Goal: Entertainment & Leisure: Consume media (video, audio)

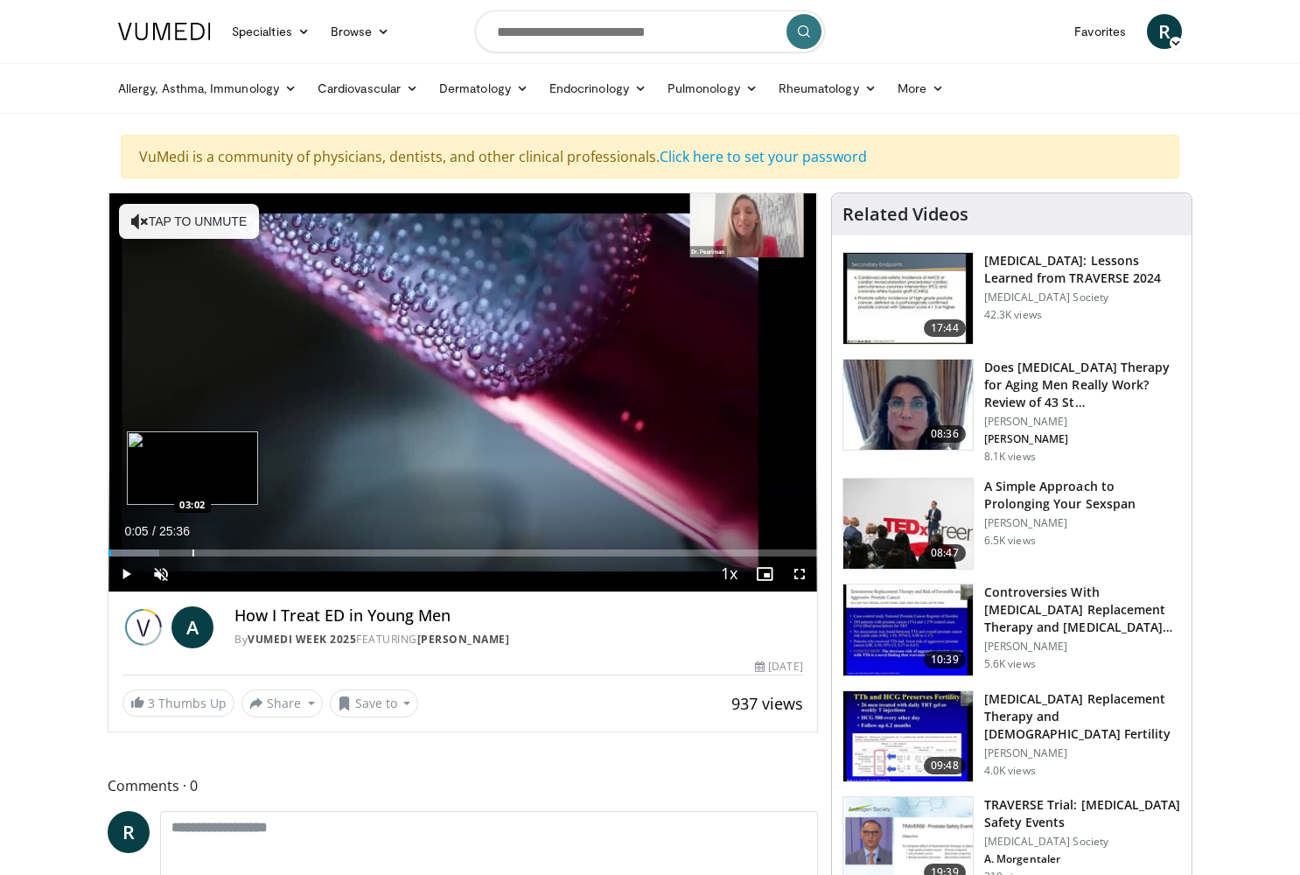
click at [192, 550] on div "Progress Bar" at bounding box center [193, 552] width 2 height 7
click at [241, 549] on div "Progress Bar" at bounding box center [242, 552] width 2 height 7
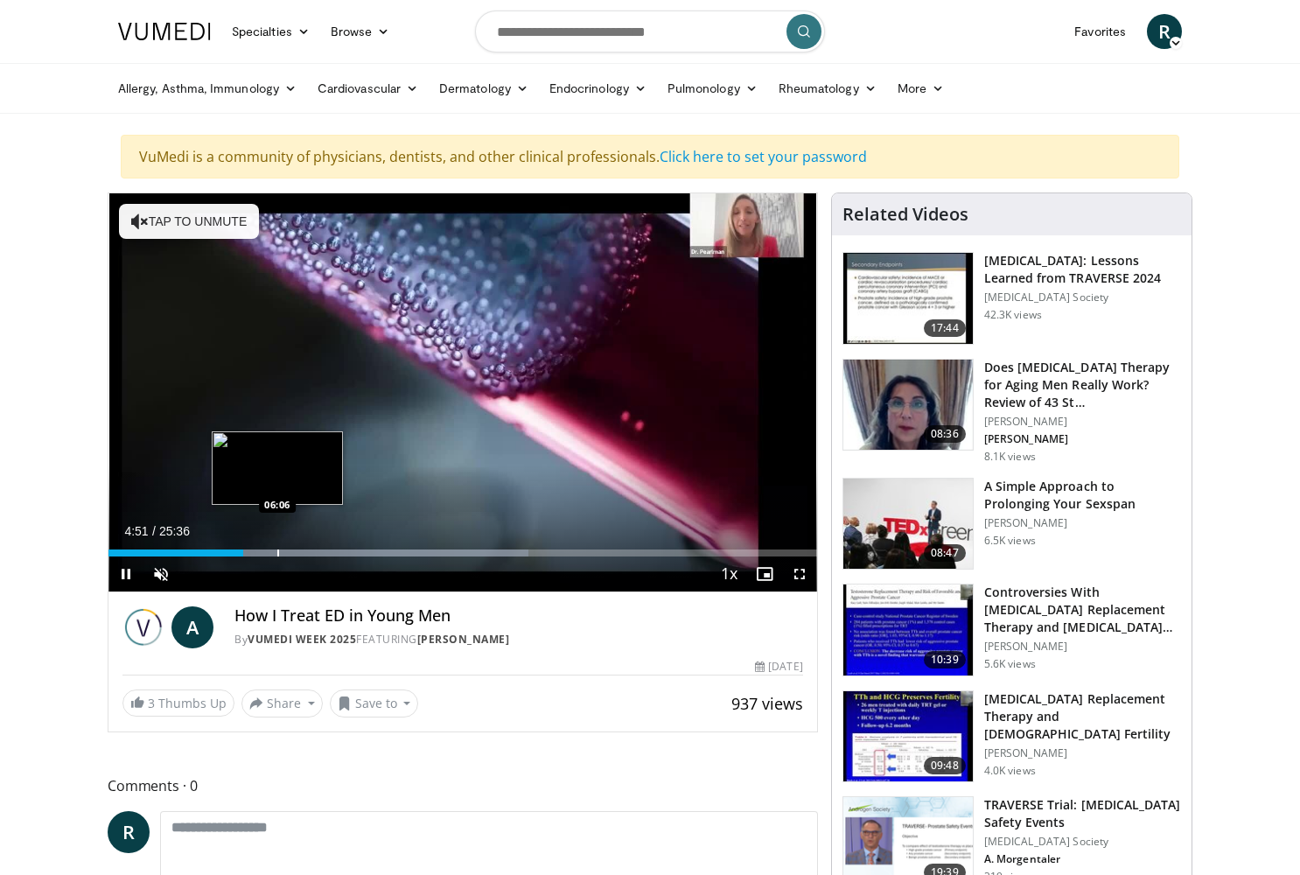
click at [277, 553] on div "Progress Bar" at bounding box center [278, 552] width 2 height 7
click at [309, 555] on div "Progress Bar" at bounding box center [310, 552] width 2 height 7
click at [331, 554] on div "Progress Bar" at bounding box center [332, 552] width 2 height 7
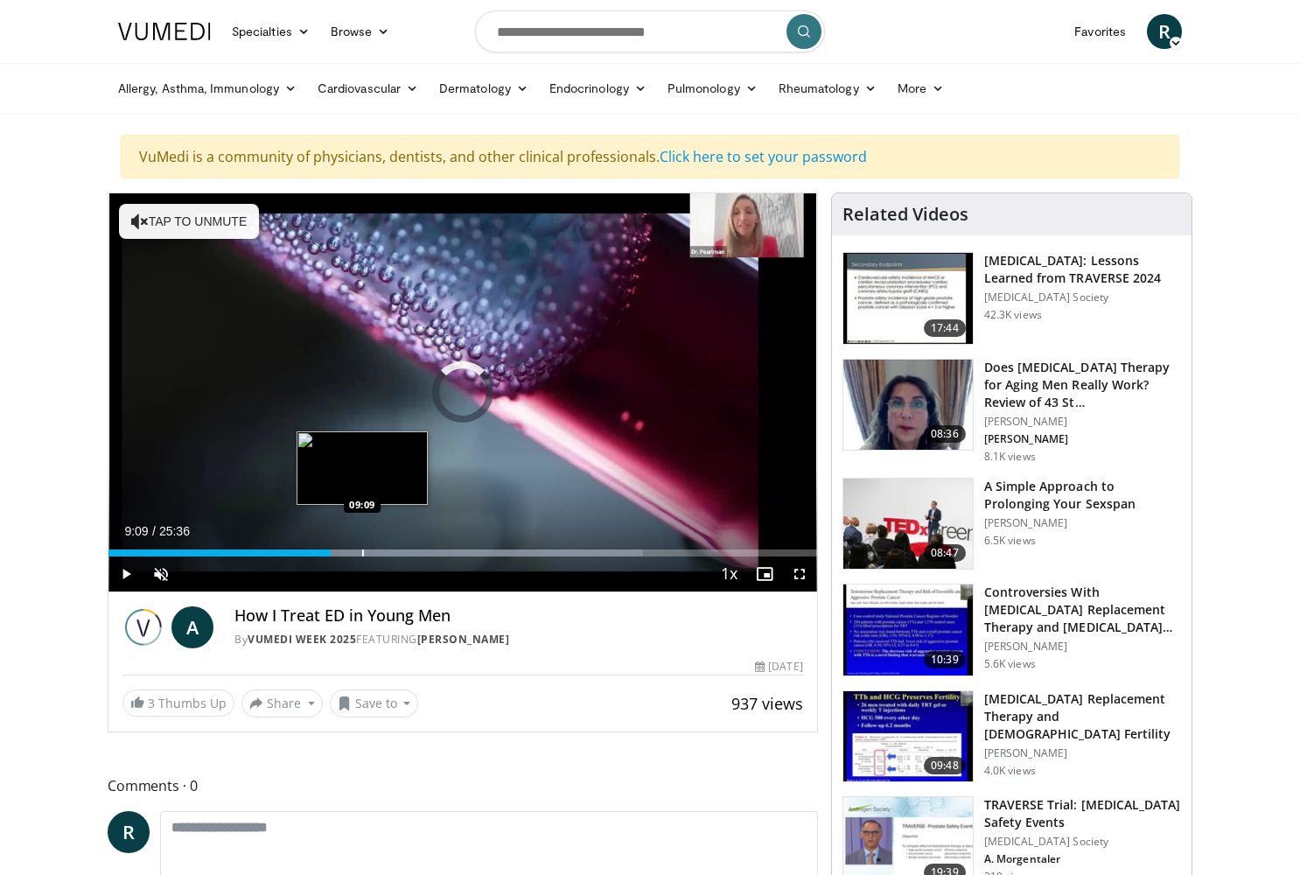
click at [362, 549] on div "Progress Bar" at bounding box center [363, 552] width 2 height 7
click at [394, 552] on div "Progress Bar" at bounding box center [395, 552] width 2 height 7
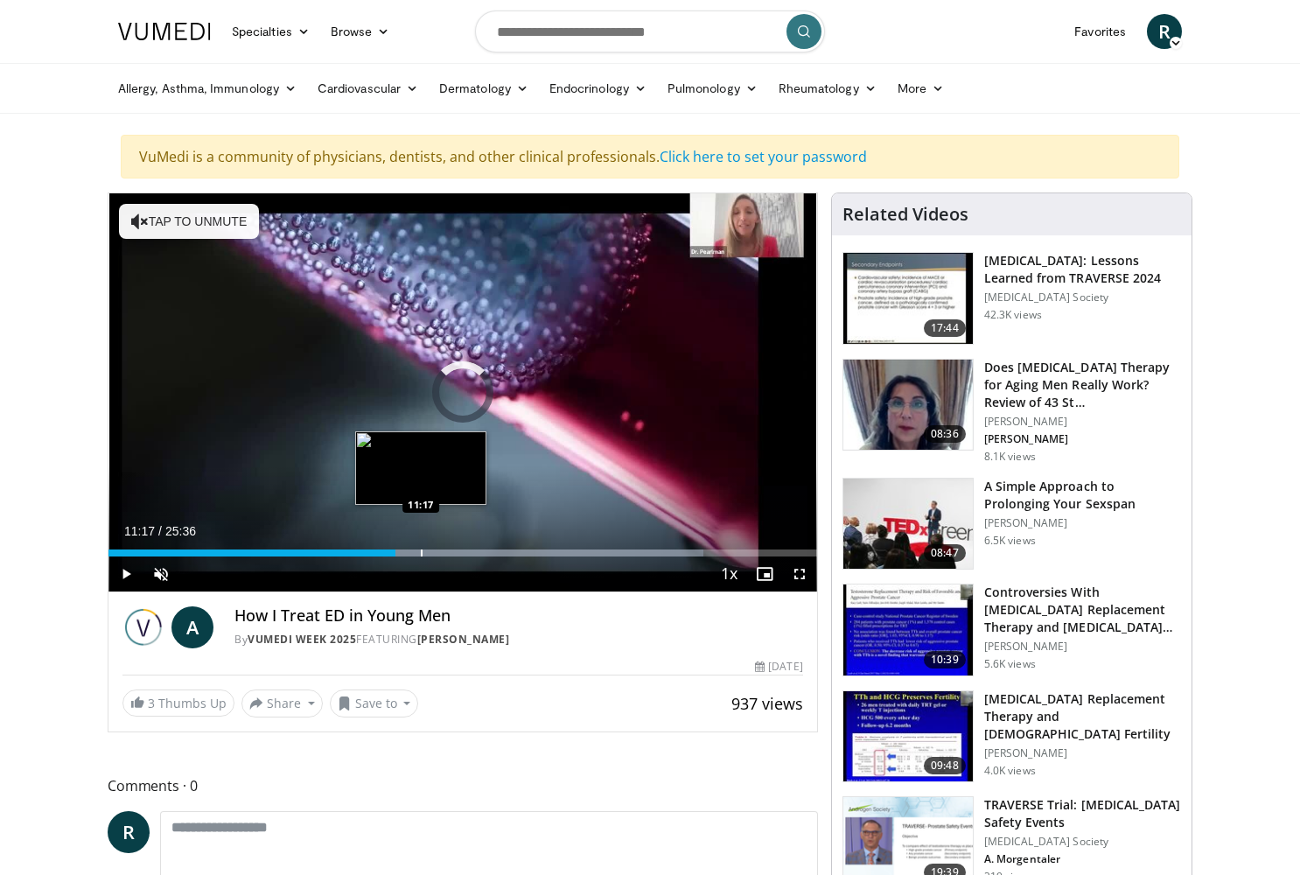
click at [421, 555] on div "Progress Bar" at bounding box center [422, 552] width 2 height 7
click at [463, 555] on div "Progress Bar" at bounding box center [464, 552] width 2 height 7
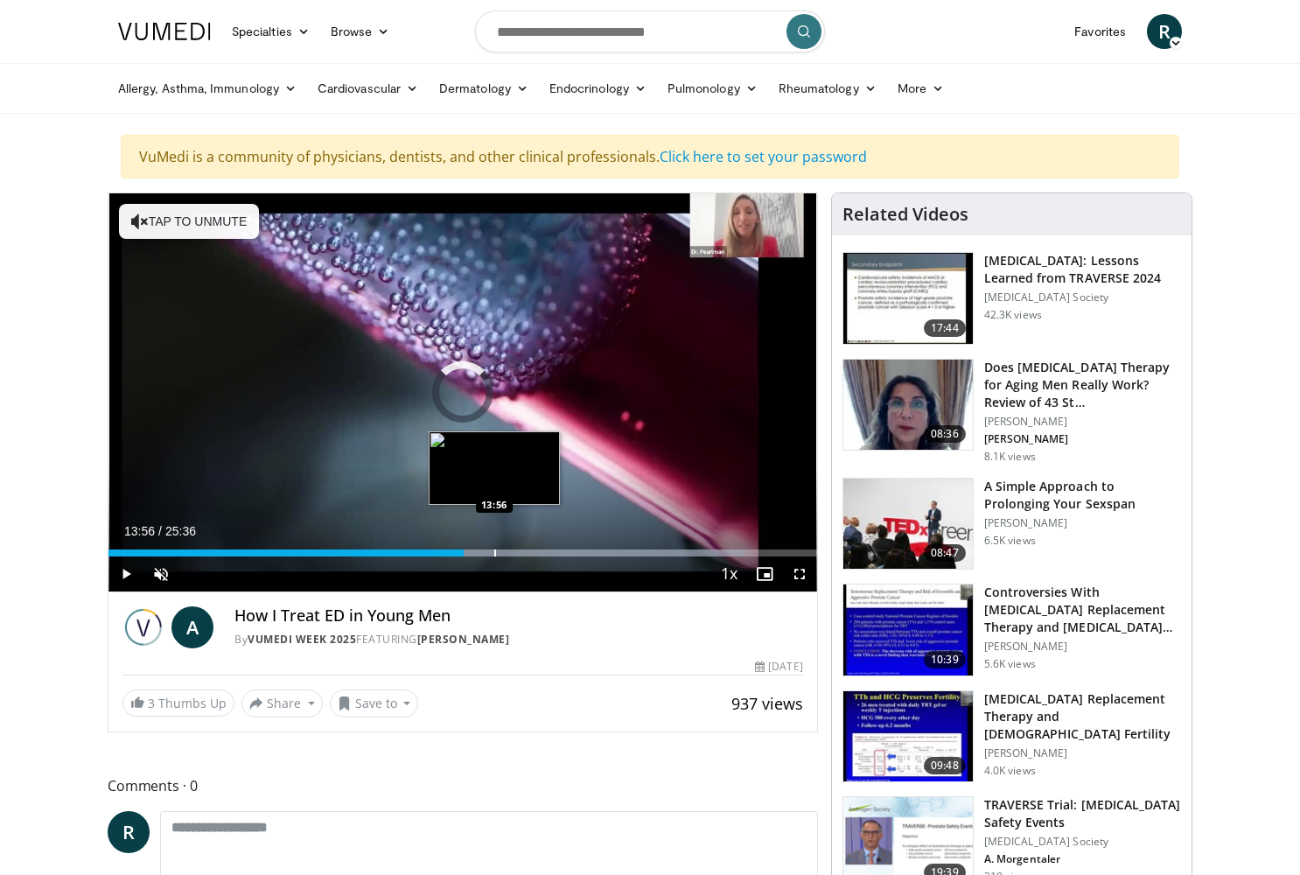
click at [494, 549] on div "Progress Bar" at bounding box center [495, 552] width 2 height 7
click at [482, 552] on div "Progress Bar" at bounding box center [481, 552] width 2 height 7
click at [491, 555] on div "Progress Bar" at bounding box center [491, 552] width 2 height 7
click at [511, 552] on div "Progress Bar" at bounding box center [512, 552] width 2 height 7
click at [540, 550] on div "Progress Bar" at bounding box center [541, 552] width 2 height 7
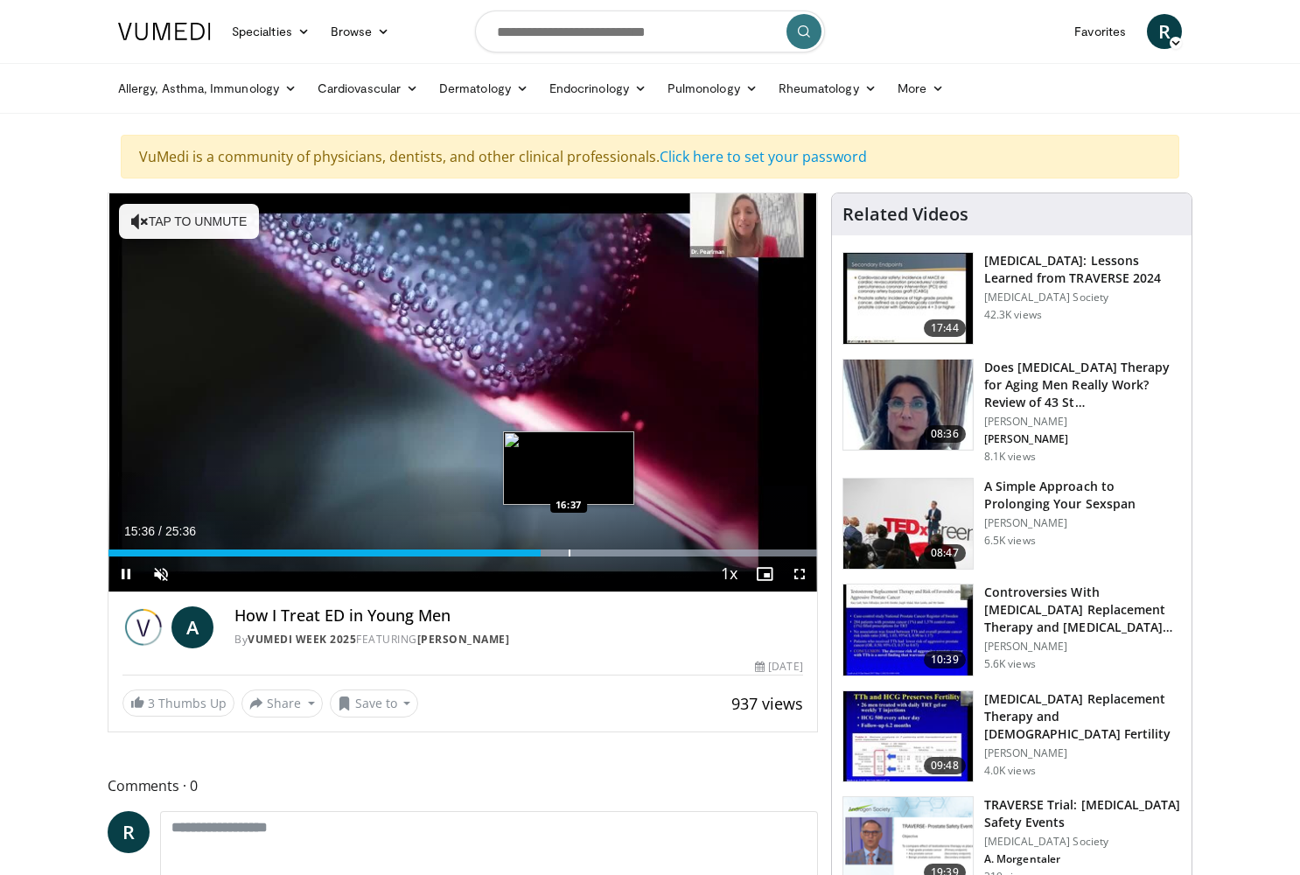
click at [568, 554] on video-js "**********" at bounding box center [462, 392] width 708 height 399
click at [592, 551] on div "Progress Bar" at bounding box center [593, 552] width 2 height 7
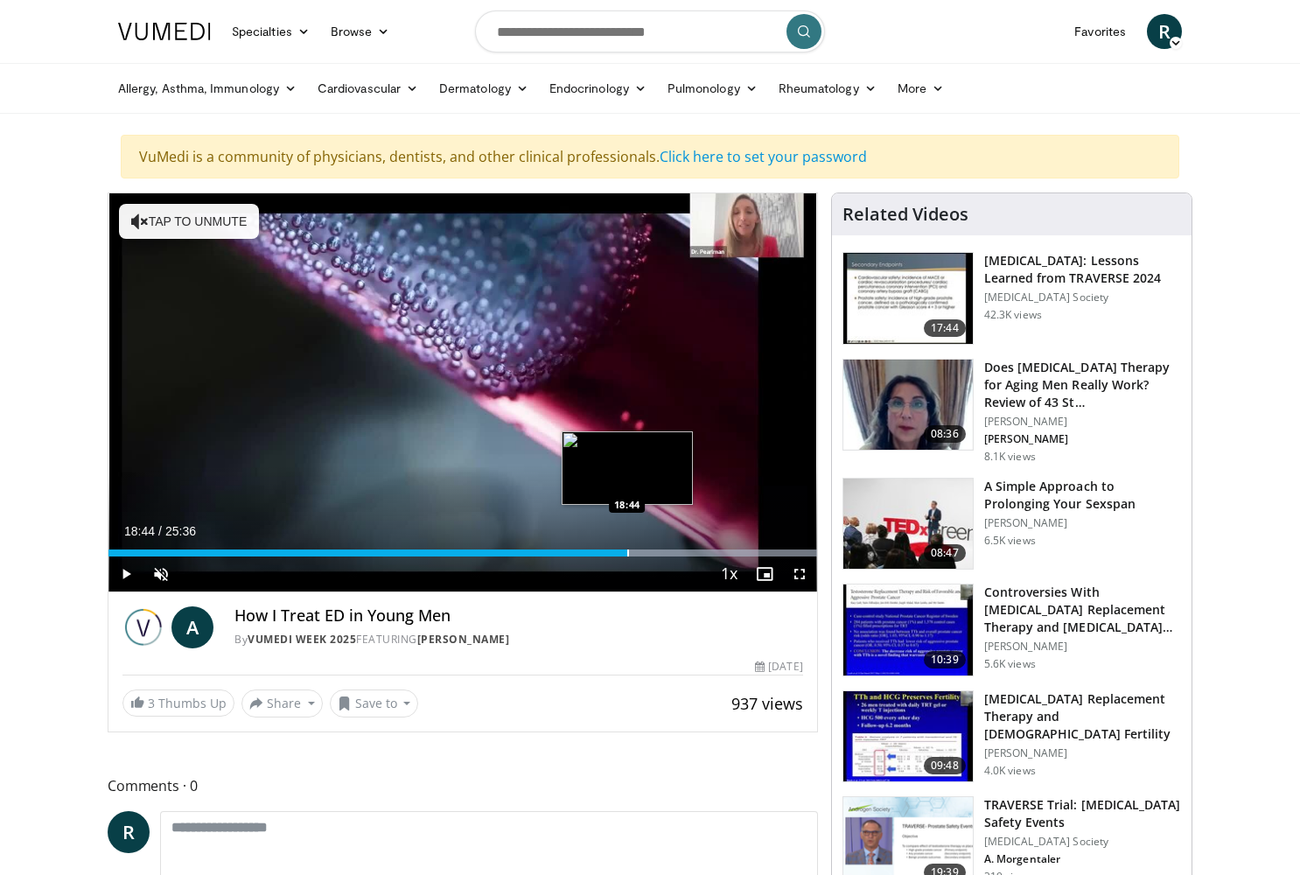
click at [627, 549] on div "Progress Bar" at bounding box center [628, 552] width 2 height 7
click at [653, 554] on div "Progress Bar" at bounding box center [654, 552] width 2 height 7
click at [677, 554] on div "Progress Bar" at bounding box center [678, 552] width 2 height 7
click at [693, 556] on div "Current Time 20:34 / Duration 25:36 Pause Skip Backward Skip Forward Unmute Loa…" at bounding box center [462, 573] width 708 height 35
